Goal: Task Accomplishment & Management: Use online tool/utility

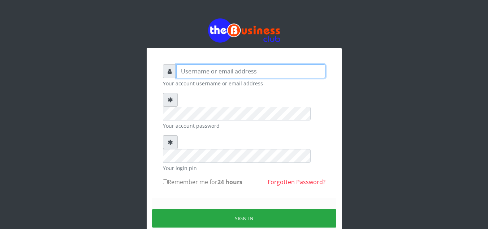
type input "elemuwaobiageli@gmail.com"
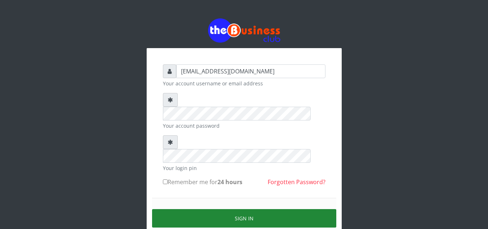
click at [243, 209] on button "Sign in" at bounding box center [244, 218] width 184 height 18
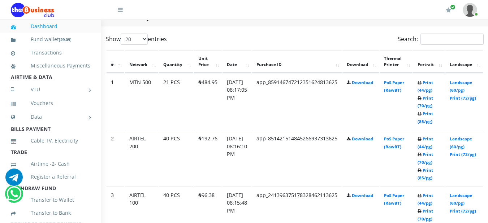
scroll to position [387, 19]
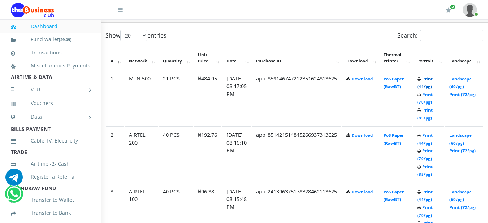
click at [433, 82] on link "Print (44/pg)" at bounding box center [425, 82] width 16 height 13
click at [433, 138] on link "Print (44/pg)" at bounding box center [425, 139] width 16 height 13
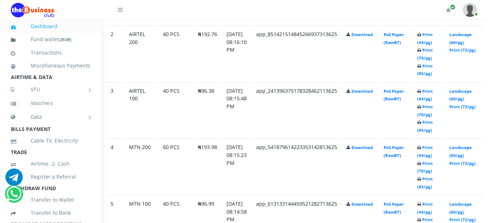
scroll to position [488, 19]
click at [433, 94] on link "Print (44/pg)" at bounding box center [425, 94] width 16 height 13
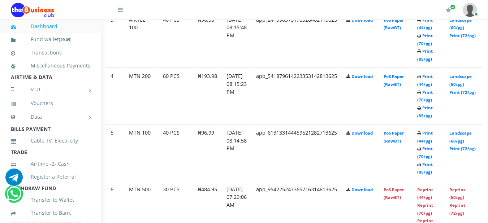
scroll to position [560, 19]
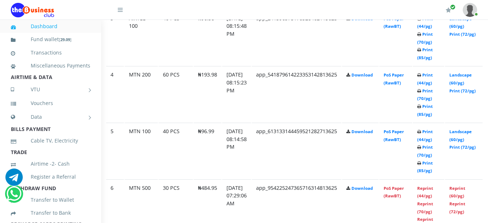
click at [437, 79] on td "Print (44/pg) Print (70/pg) Print (85/pg)" at bounding box center [428, 94] width 31 height 56
click at [433, 78] on link "Print (44/pg)" at bounding box center [425, 78] width 16 height 13
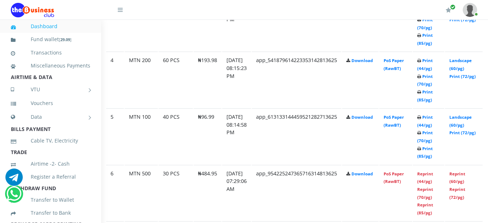
scroll to position [589, 19]
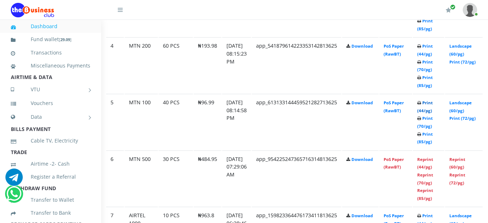
click at [433, 102] on link "Print (44/pg)" at bounding box center [425, 106] width 16 height 13
